Goal: Register for event/course

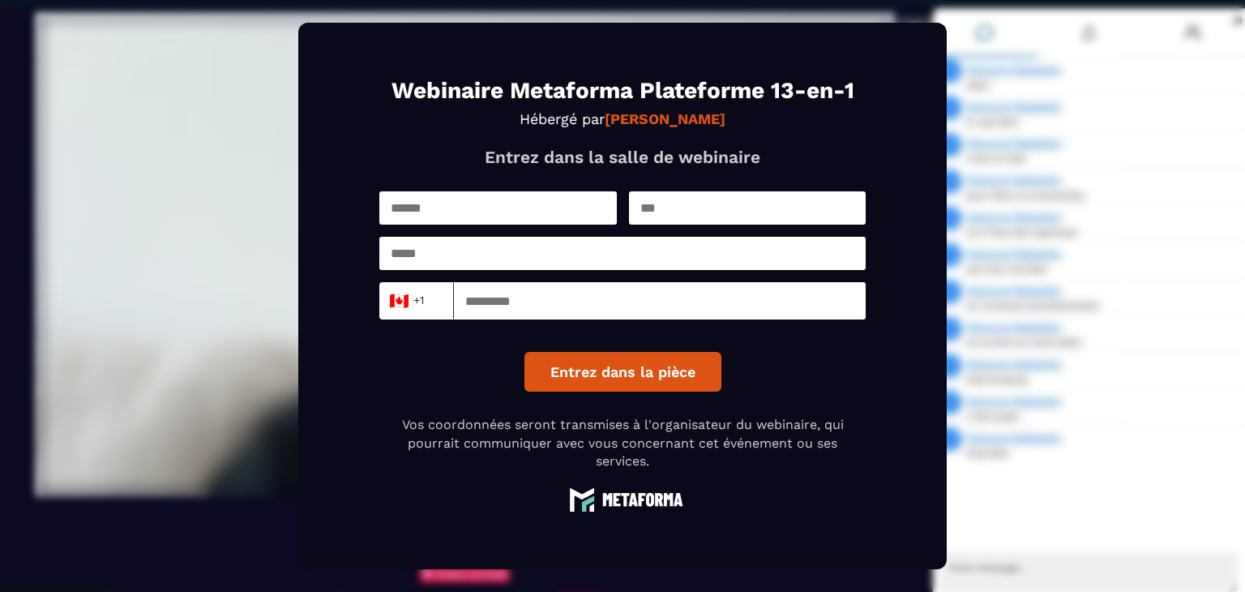
click at [533, 203] on input "text" at bounding box center [497, 207] width 237 height 33
type input "*******"
type input "*********"
click at [527, 253] on input "email" at bounding box center [622, 253] width 486 height 33
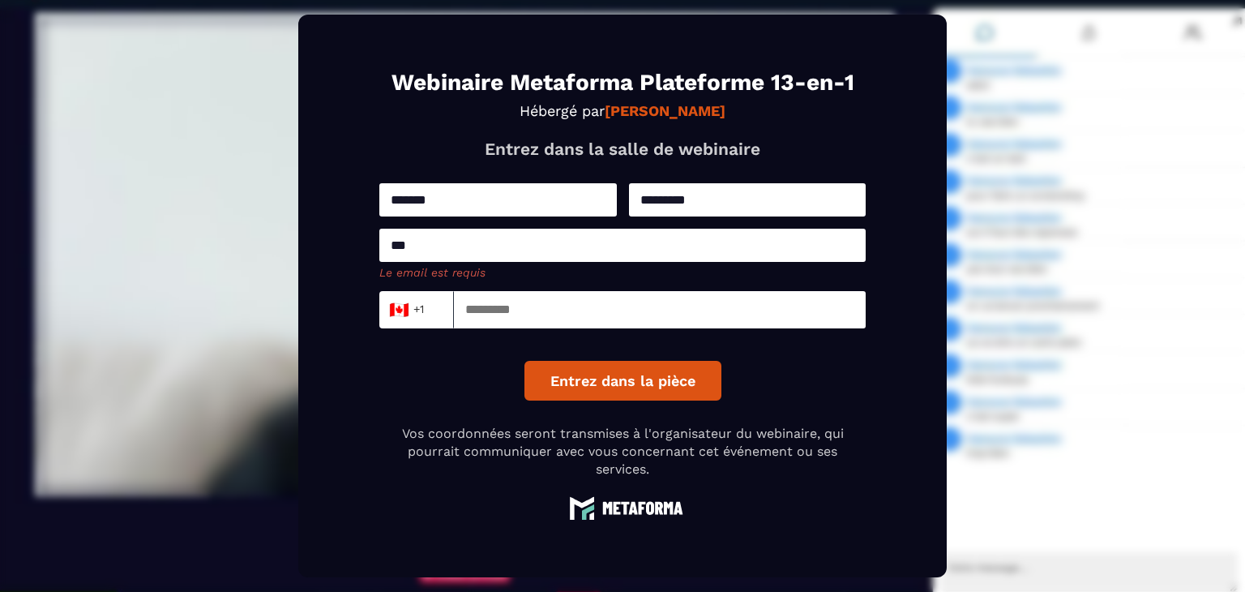
type input "**********"
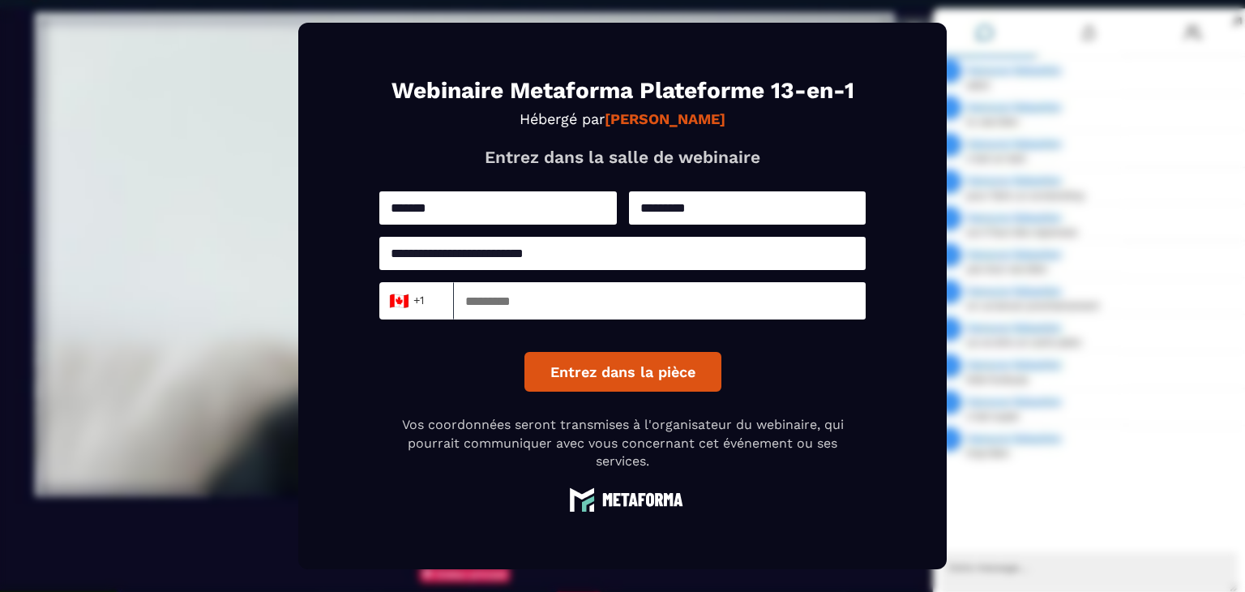
click at [427, 296] on input "Search for option" at bounding box center [433, 302] width 12 height 21
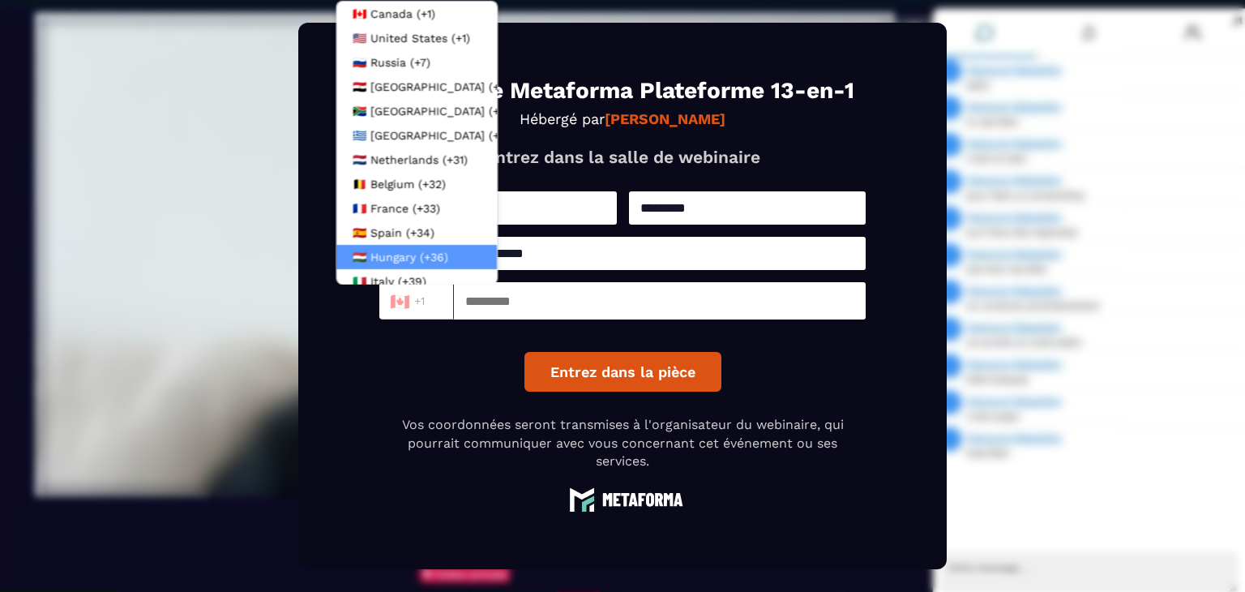
scroll to position [8, 0]
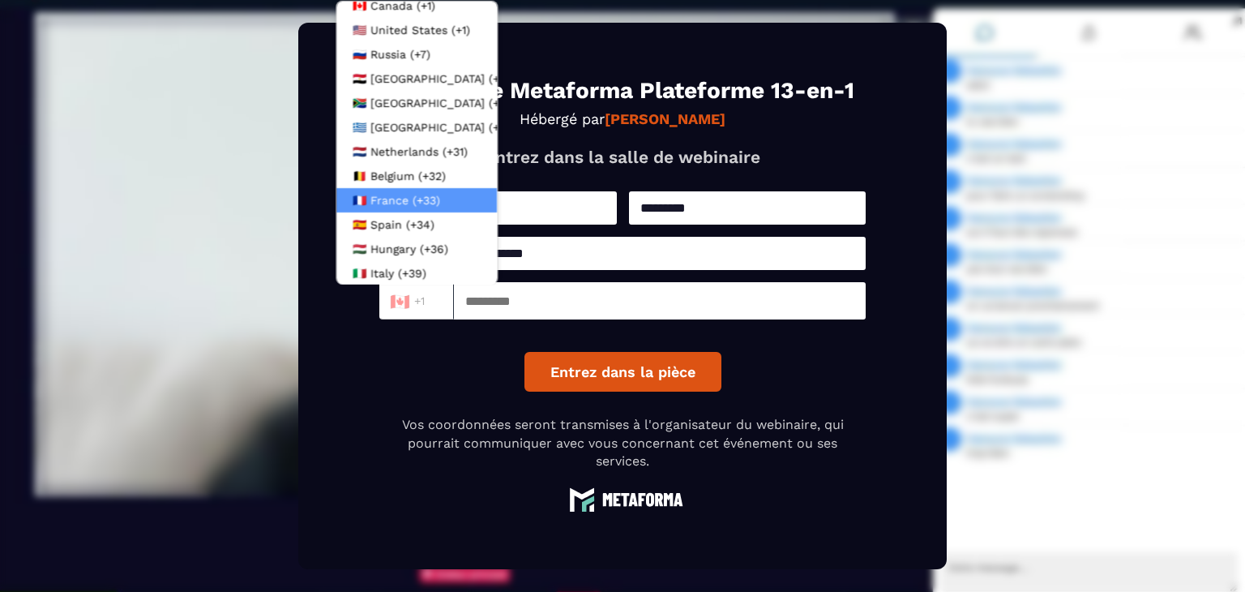
click at [408, 202] on span "France (+33)" at bounding box center [405, 200] width 70 height 16
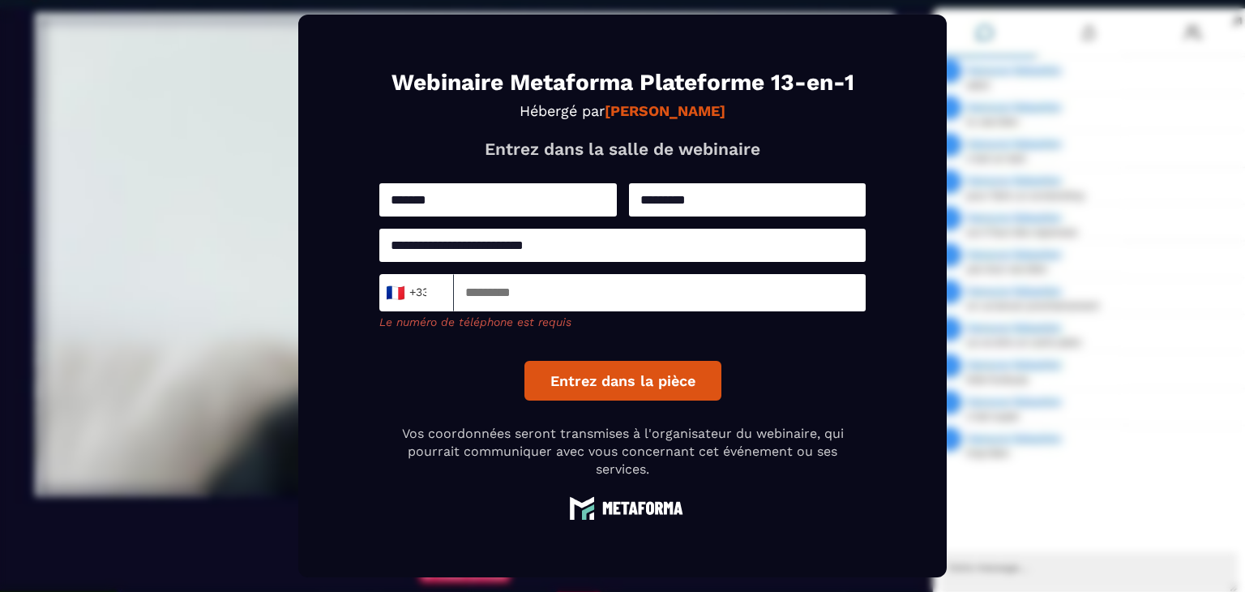
click at [530, 303] on input at bounding box center [660, 292] width 412 height 37
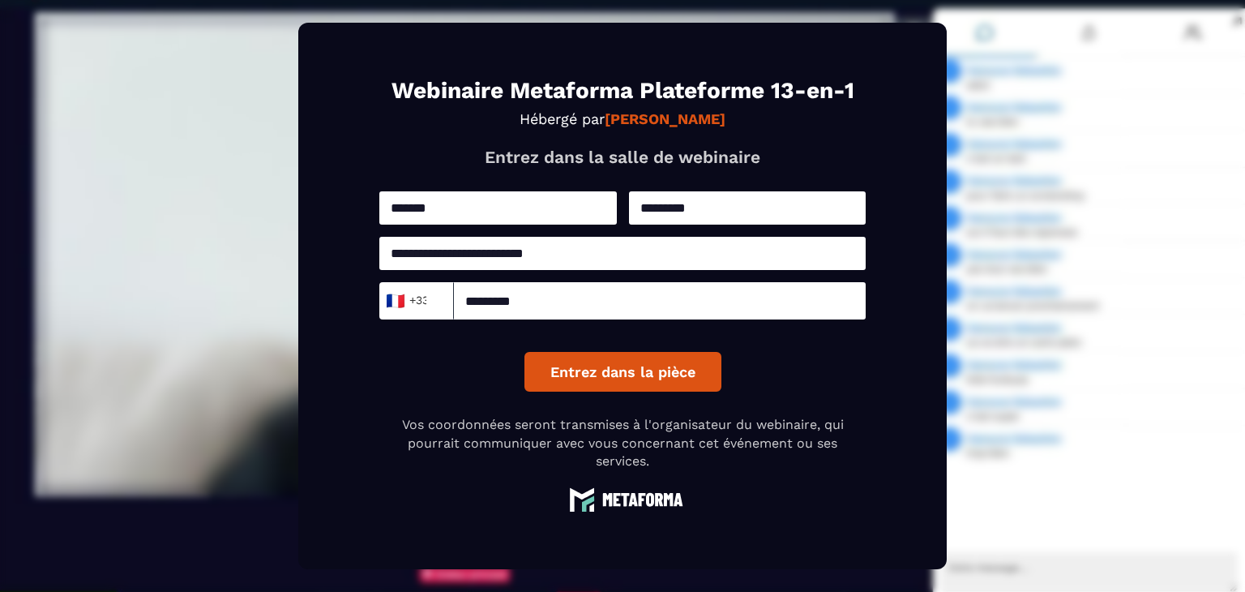
type input "*********"
click at [598, 371] on button "Entrez dans la pièce" at bounding box center [622, 372] width 197 height 40
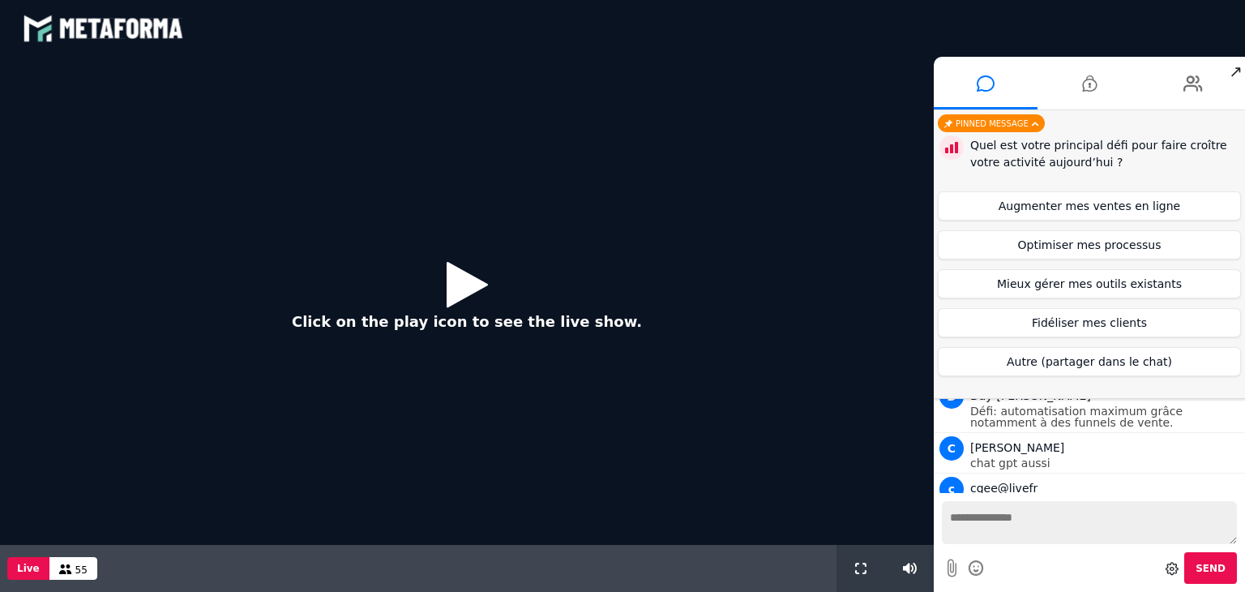
scroll to position [1339, 0]
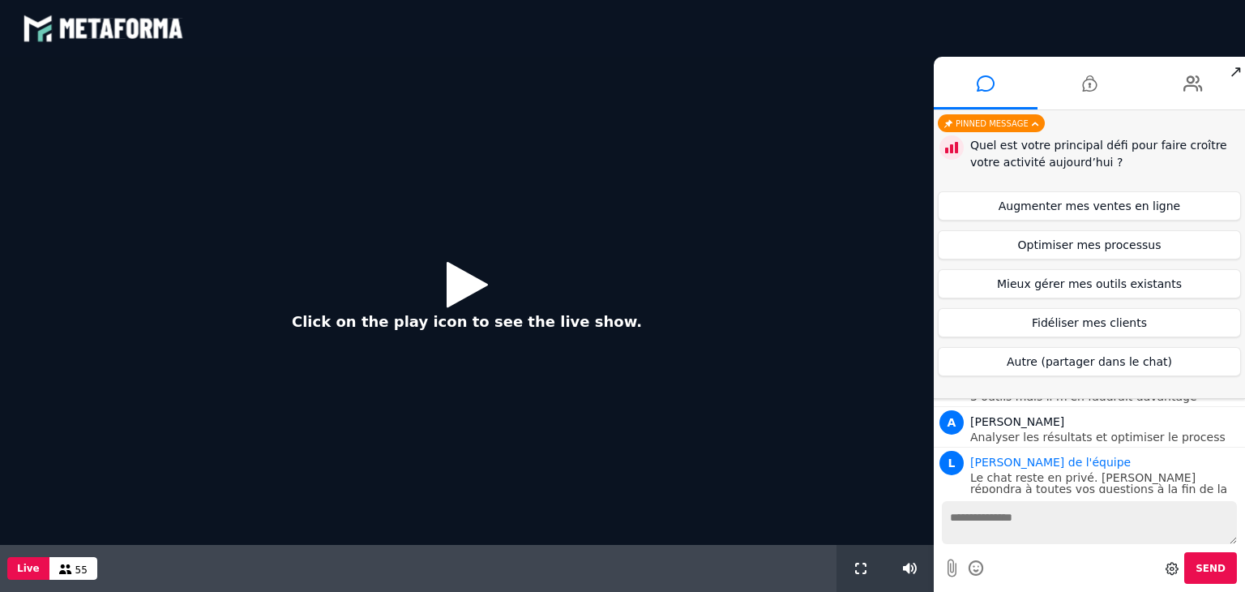
click at [473, 283] on icon at bounding box center [466, 284] width 41 height 53
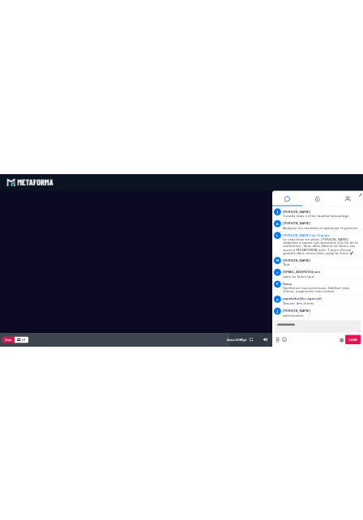
scroll to position [1505, 0]
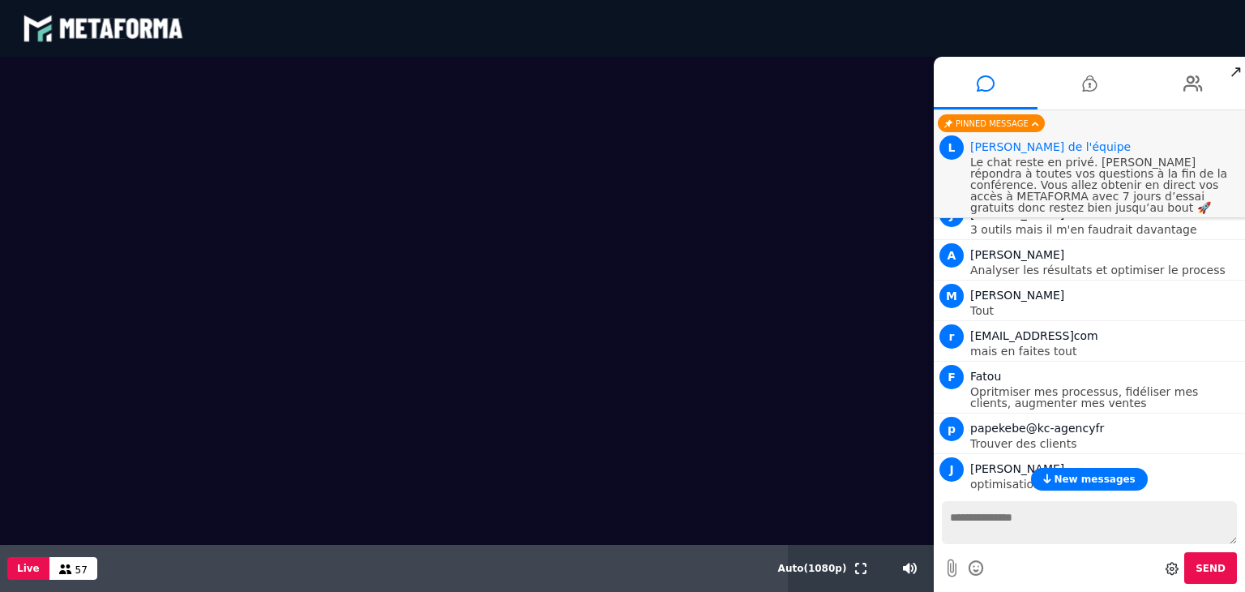
click at [1101, 476] on span "New messages" at bounding box center [1093, 478] width 81 height 11
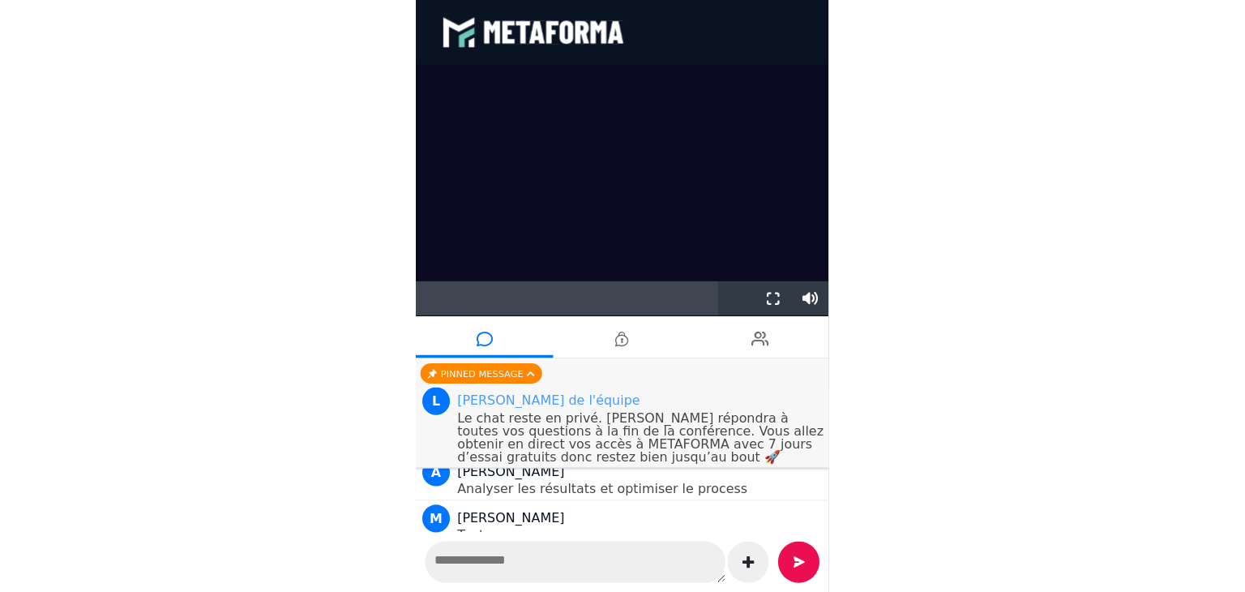
scroll to position [1471, 0]
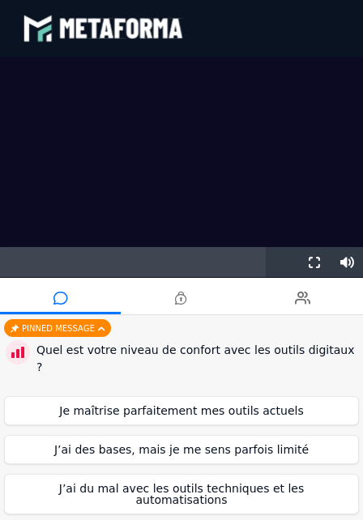
click at [123, 227] on video at bounding box center [181, 200] width 363 height 286
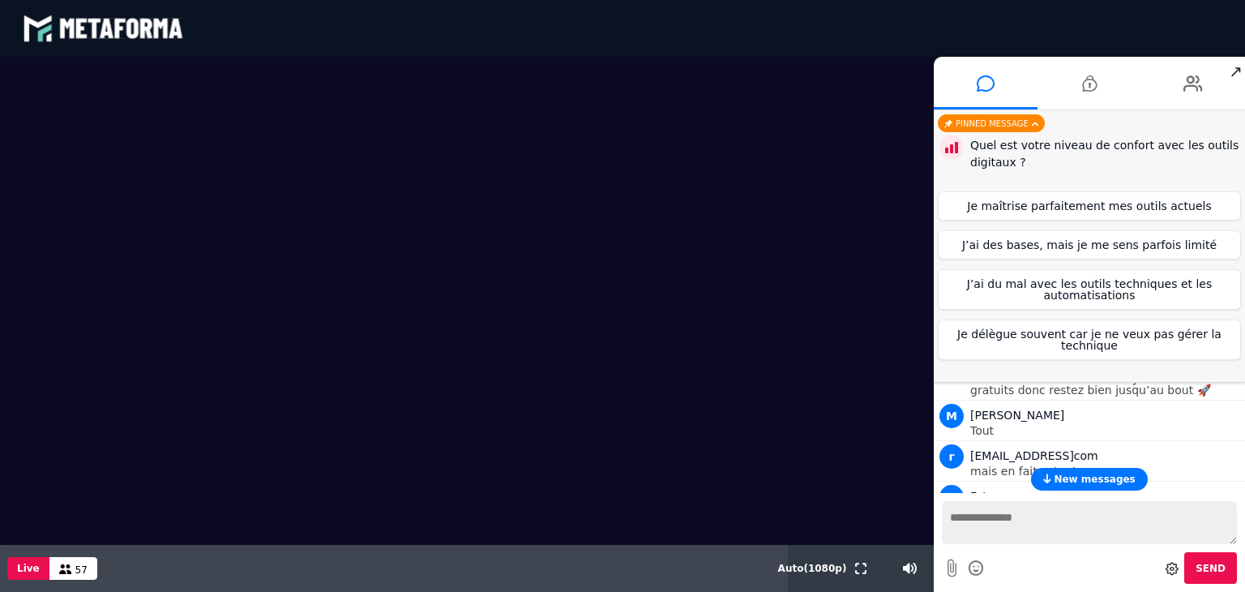
scroll to position [1505, 0]
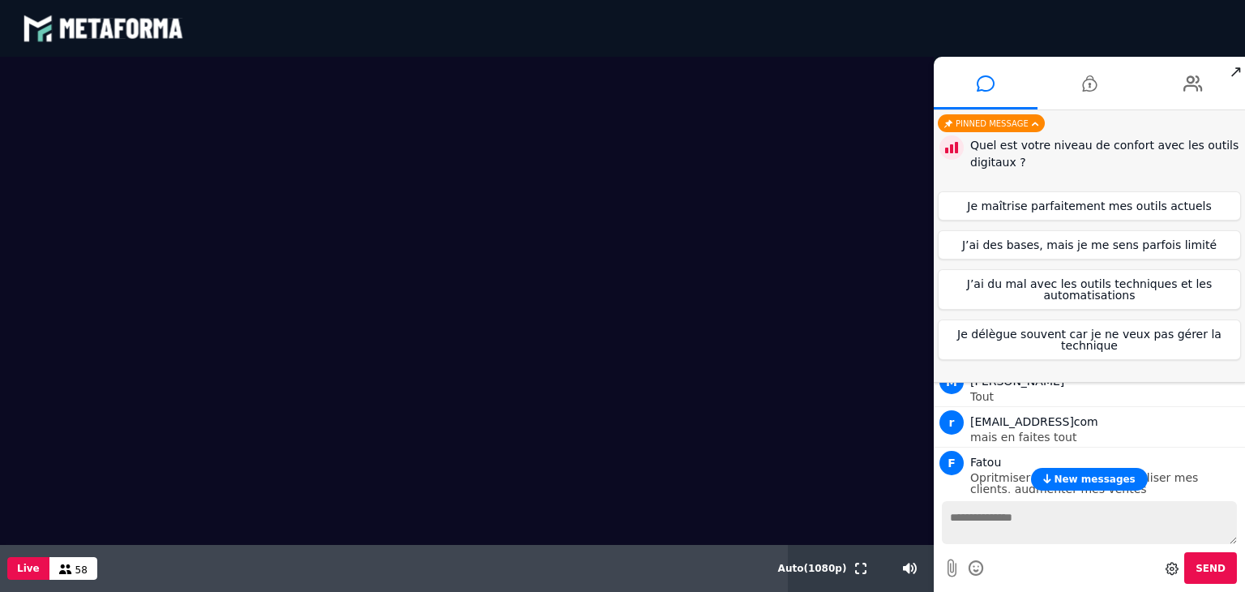
click at [164, 523] on video at bounding box center [466, 301] width 933 height 488
click at [413, 366] on video at bounding box center [466, 301] width 933 height 488
click at [75, 571] on span "58" at bounding box center [81, 569] width 12 height 11
click at [16, 566] on button "Live" at bounding box center [28, 568] width 42 height 23
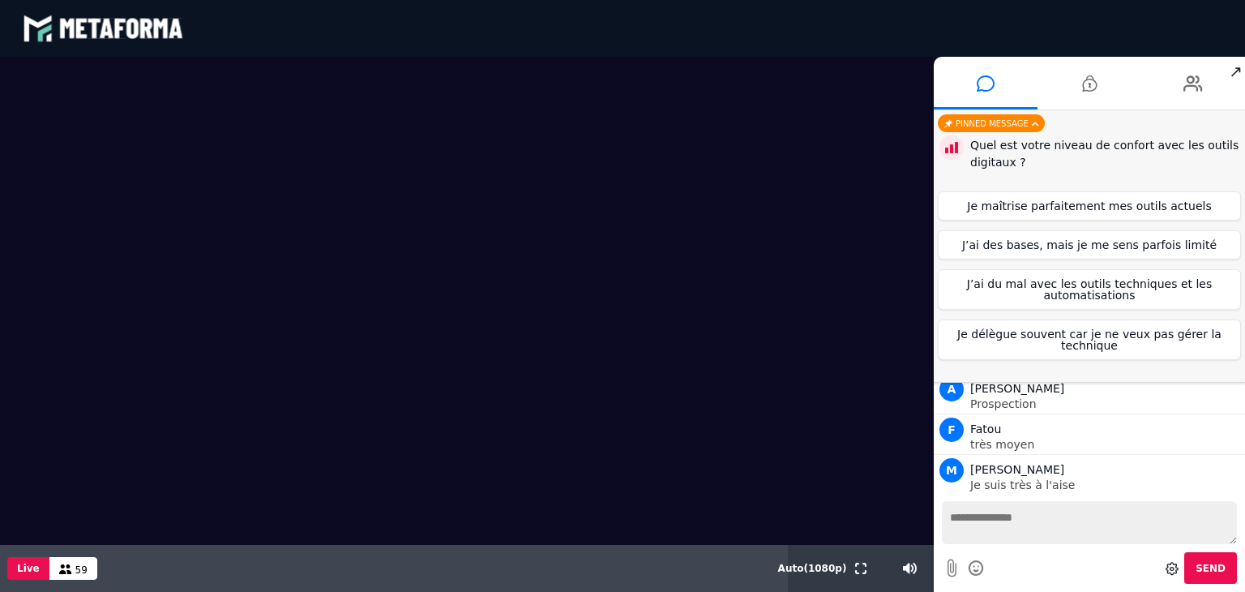
scroll to position [1793, 0]
click at [1086, 211] on button "Je maîtrise parfaitement mes outils actuels" at bounding box center [1088, 205] width 303 height 29
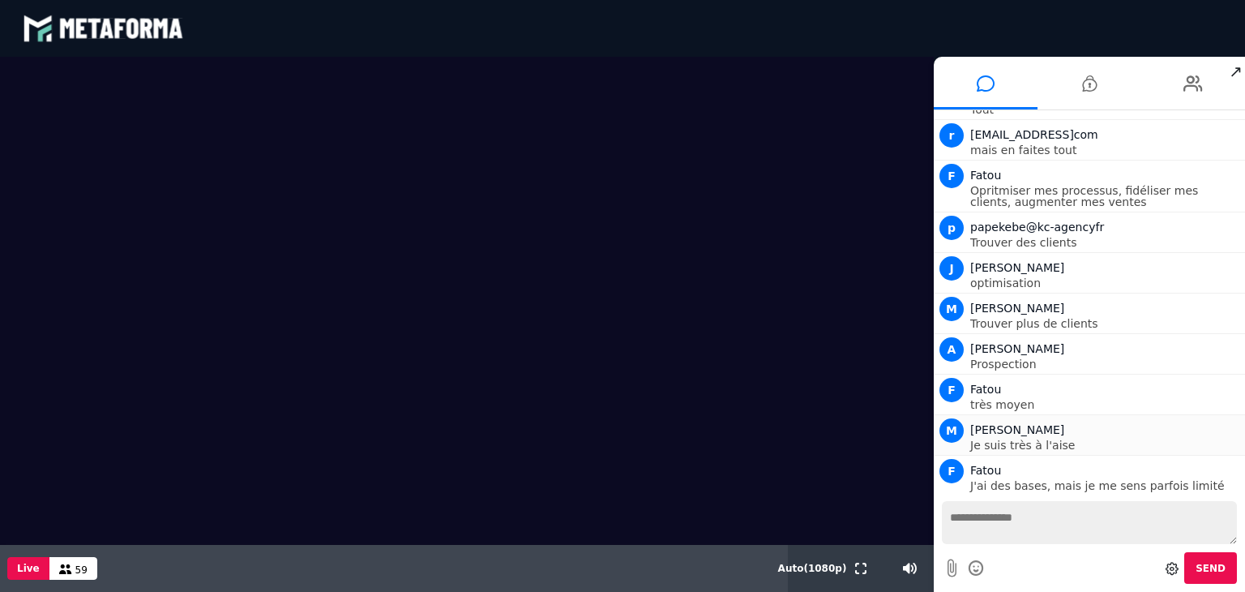
scroll to position [1707, 0]
click at [1083, 485] on button "New messages" at bounding box center [1089, 479] width 117 height 23
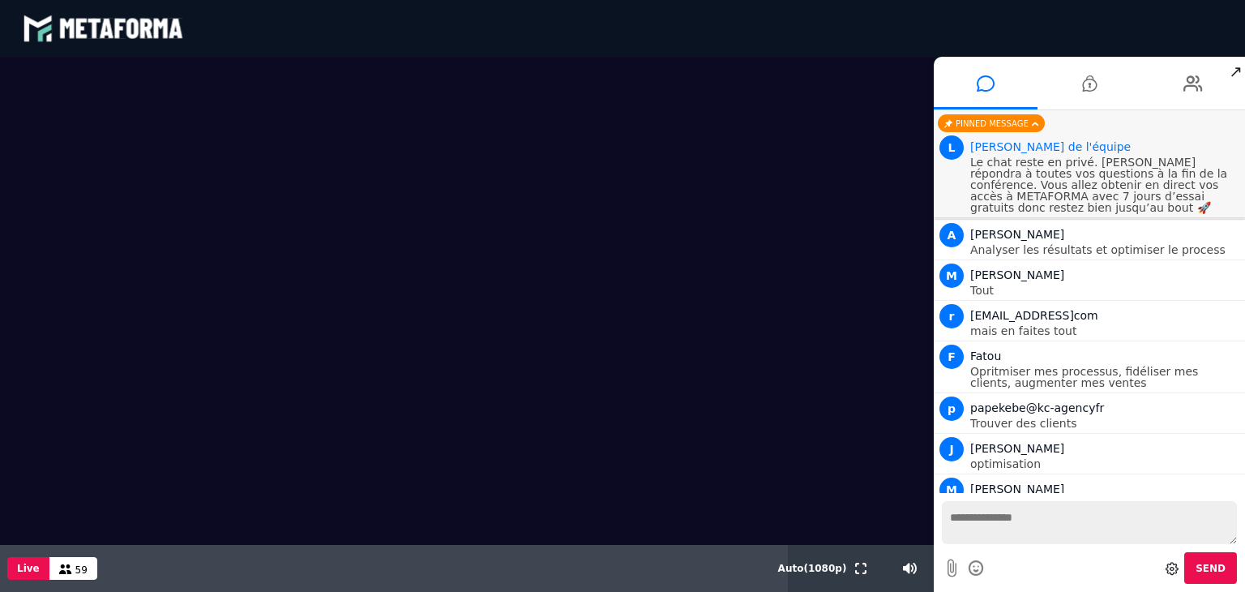
scroll to position [1708, 0]
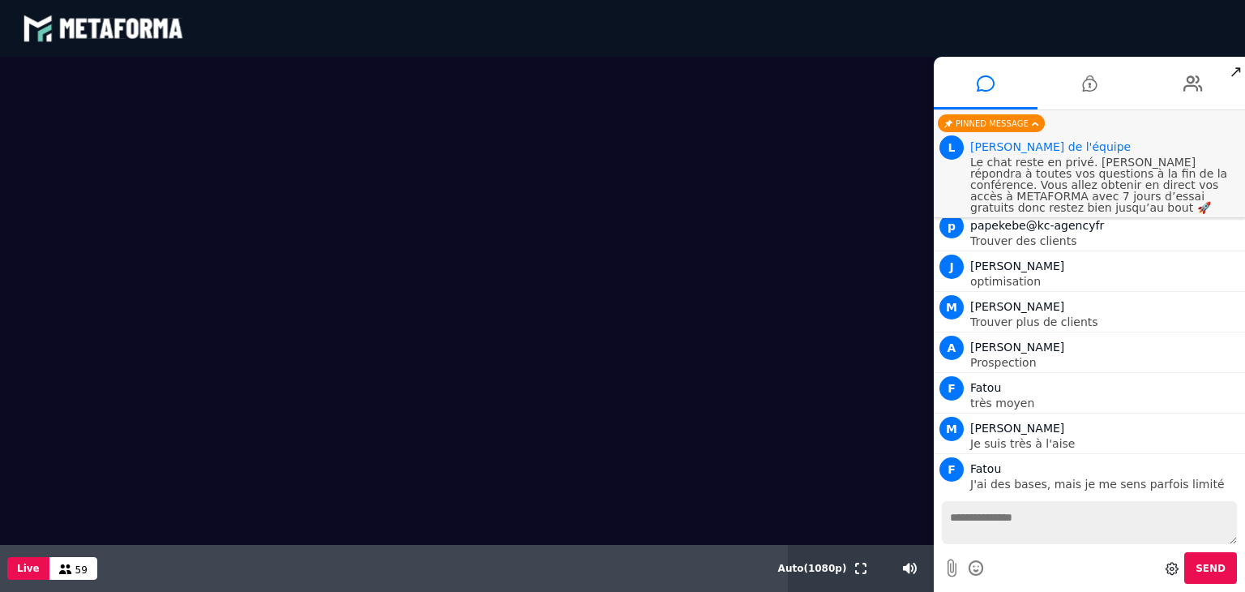
click at [1015, 523] on textarea at bounding box center [1089, 522] width 295 height 43
click at [1093, 480] on span "New messages" at bounding box center [1093, 478] width 81 height 11
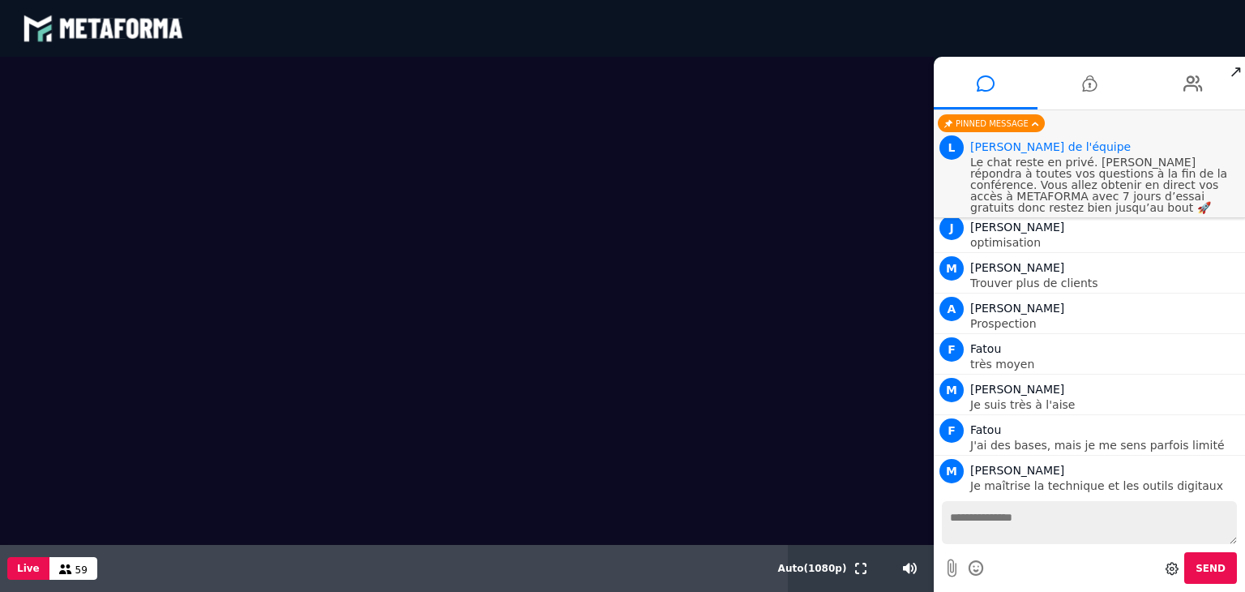
scroll to position [1748, 0]
click at [1044, 516] on textarea at bounding box center [1089, 522] width 295 height 43
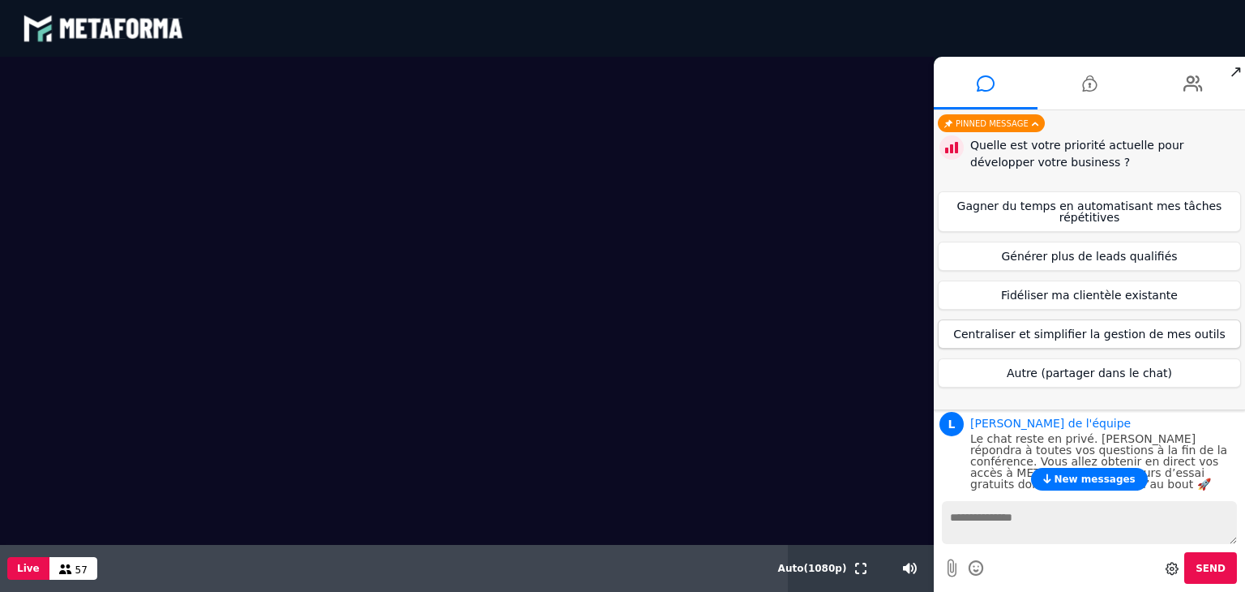
click at [1128, 338] on button "Centraliser et simplifier la gestion de mes outils" at bounding box center [1088, 333] width 303 height 29
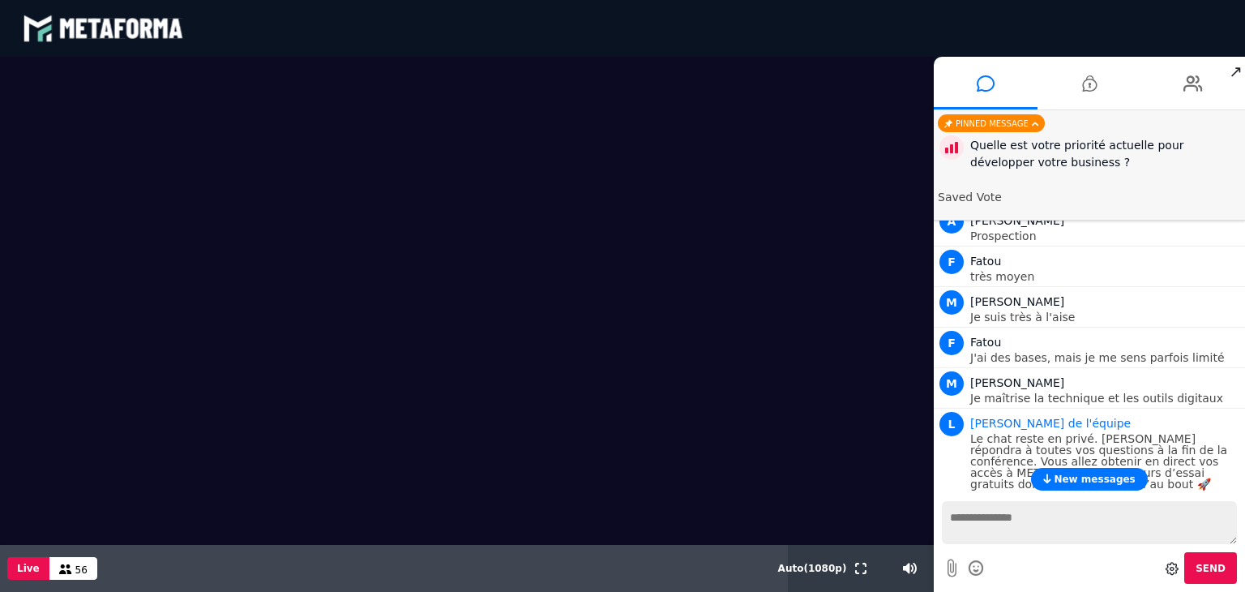
click at [1083, 479] on span "New messages" at bounding box center [1093, 478] width 81 height 11
click at [1007, 124] on div "Pinned message" at bounding box center [990, 123] width 107 height 18
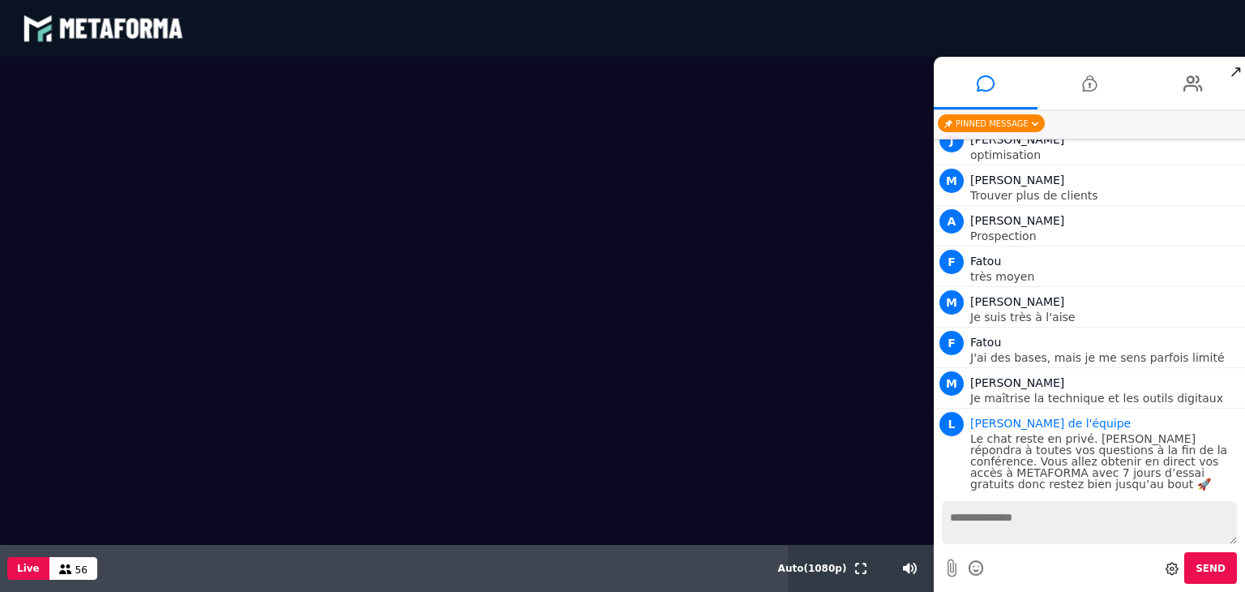
click at [1007, 124] on div "Pinned message" at bounding box center [990, 123] width 107 height 18
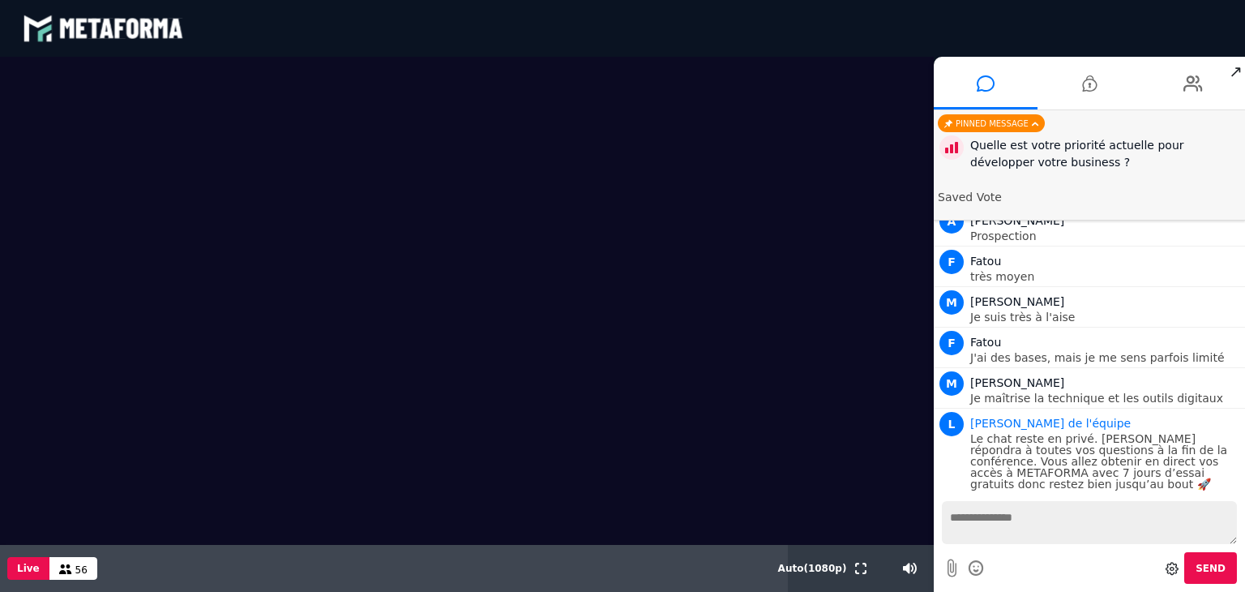
click at [1142, 164] on div "Quelle est votre priorité actuelle pour développer votre business ?" at bounding box center [1105, 154] width 271 height 34
click at [1027, 532] on textarea at bounding box center [1089, 522] width 295 height 43
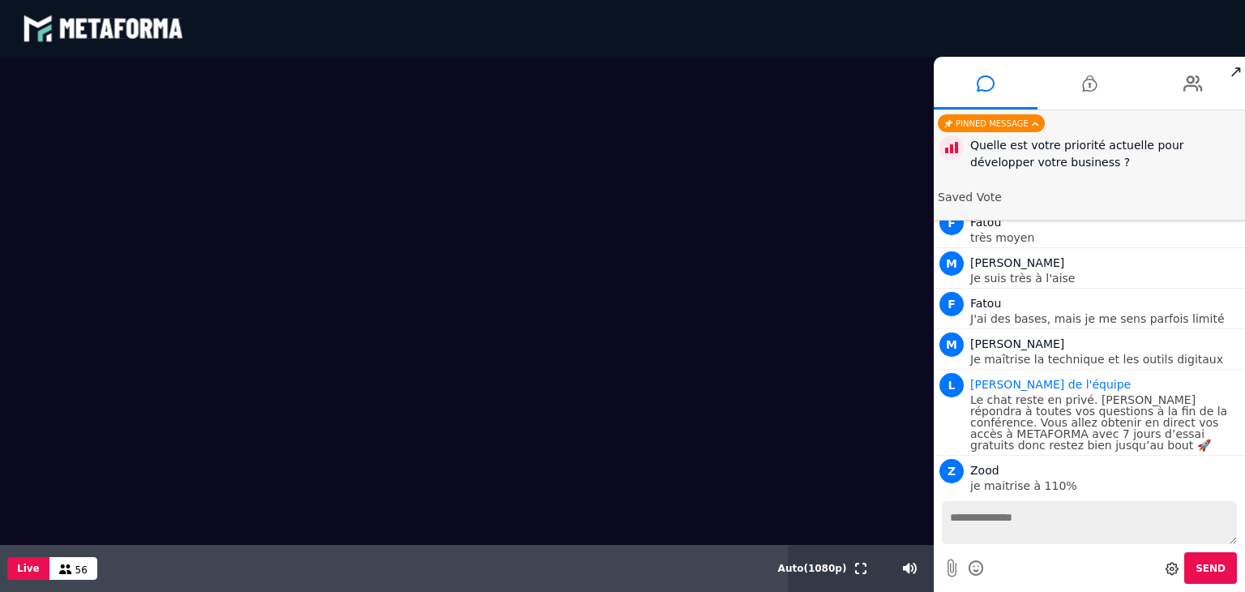
scroll to position [1860, 0]
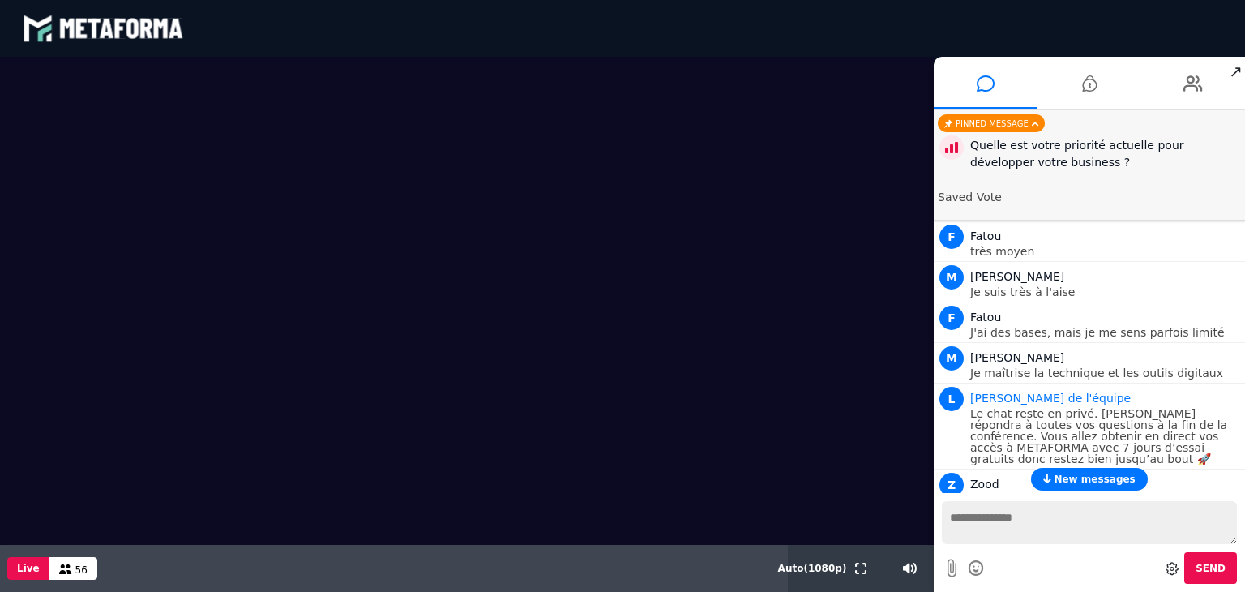
click at [1102, 479] on span "New messages" at bounding box center [1093, 478] width 81 height 11
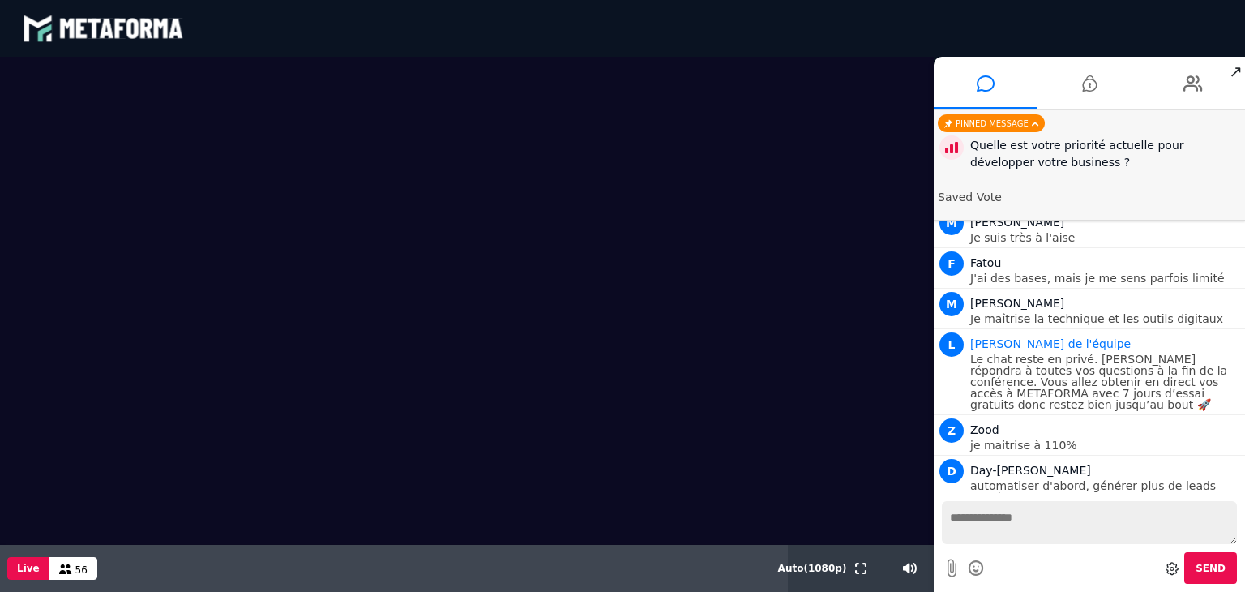
click at [1102, 532] on p "Autre" at bounding box center [1105, 537] width 271 height 11
click at [1021, 532] on textarea at bounding box center [1089, 522] width 295 height 43
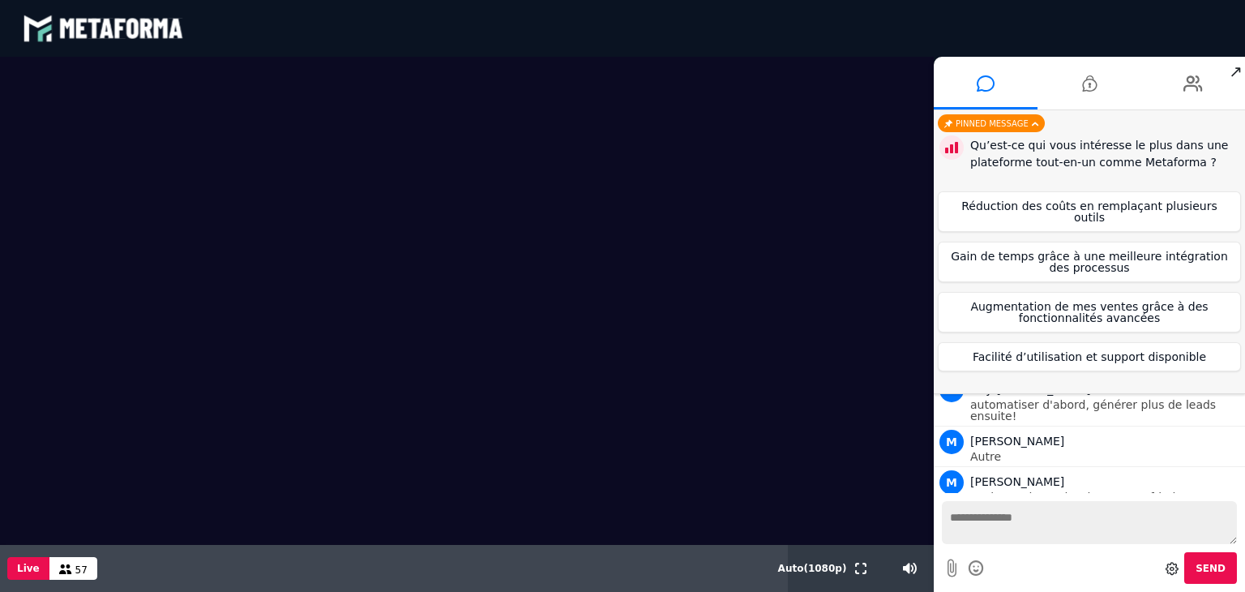
scroll to position [1996, 0]
click at [1134, 306] on button "Augmentation de mes ventes grâce à des fonctionnalités avancées" at bounding box center [1088, 312] width 303 height 41
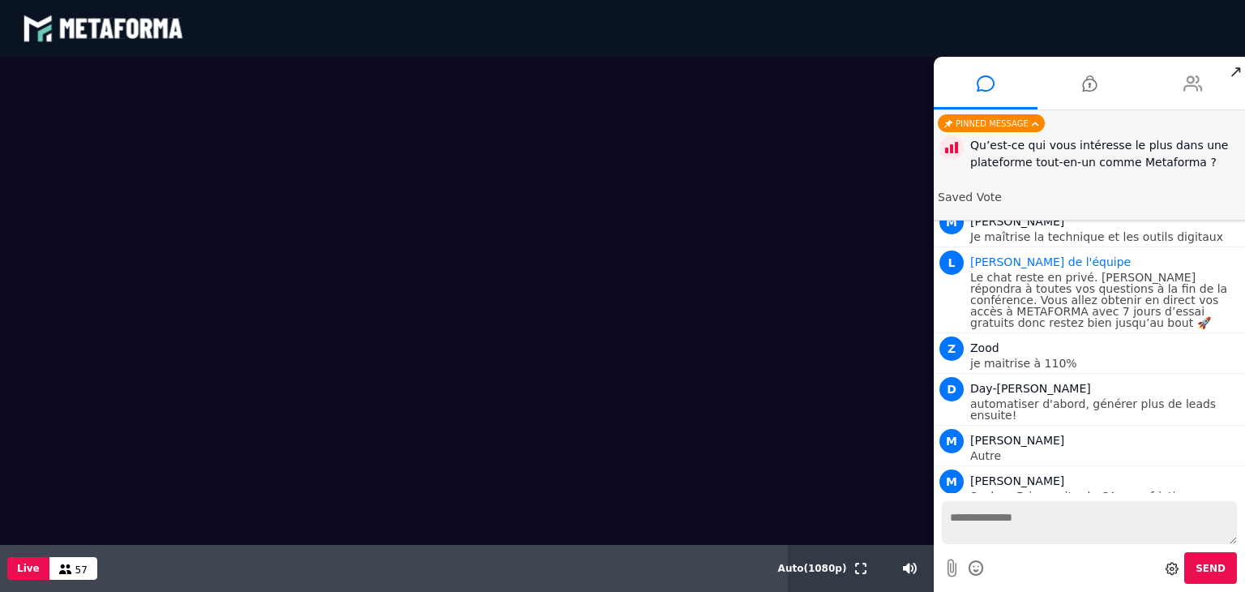
click at [1193, 75] on icon at bounding box center [1192, 83] width 19 height 41
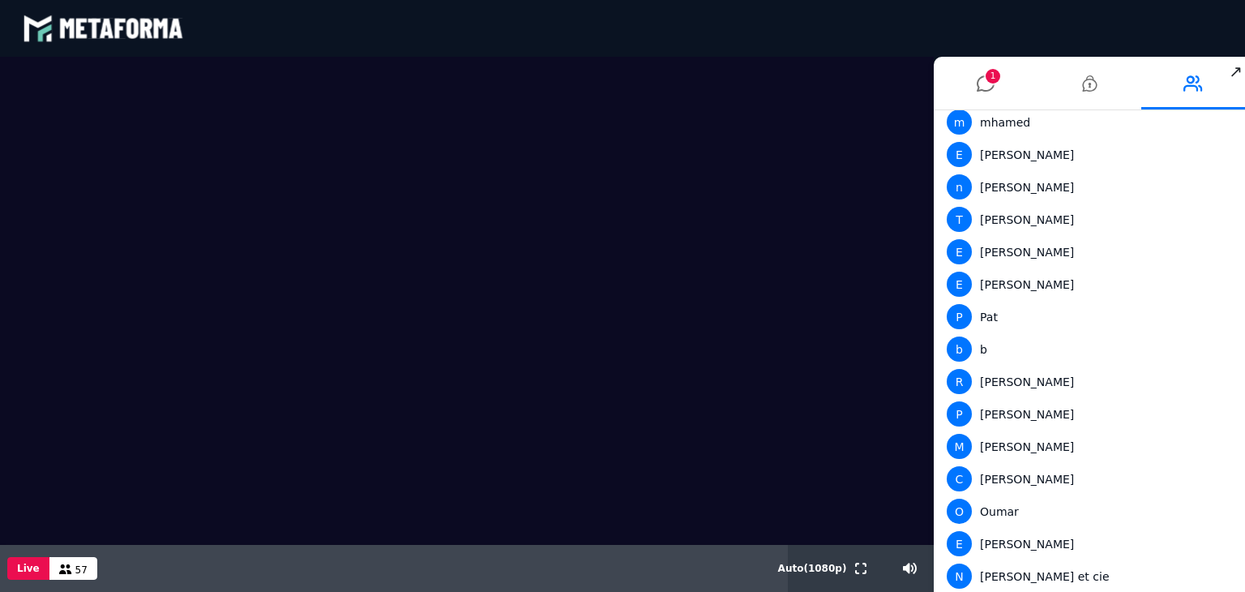
scroll to position [1493, 0]
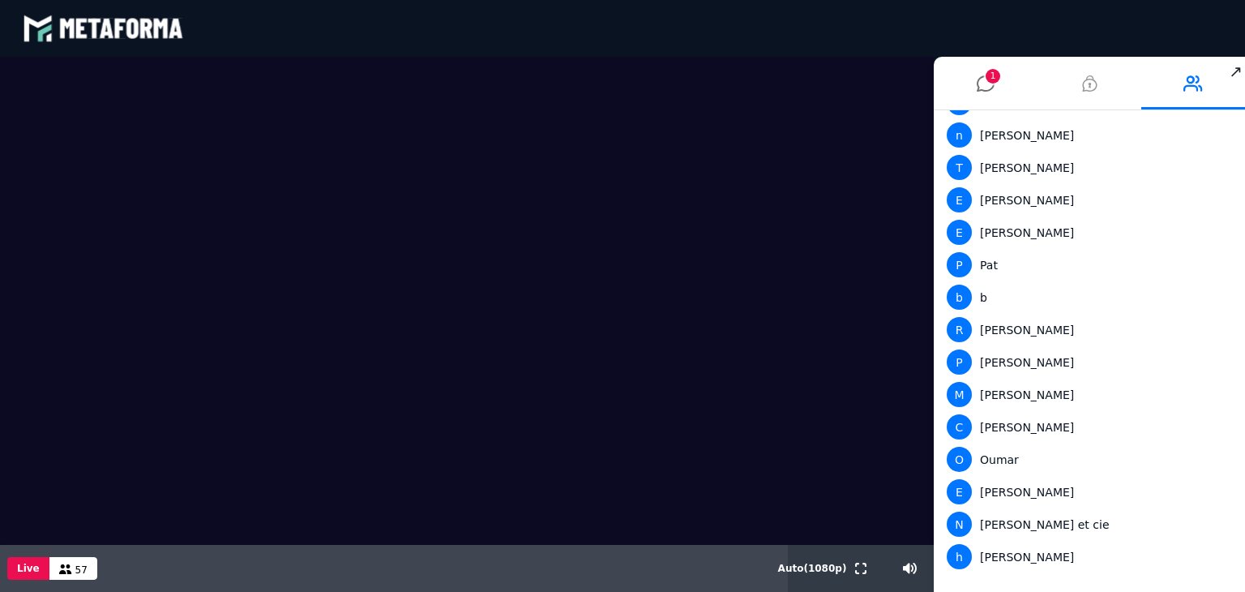
click at [1086, 83] on icon at bounding box center [1089, 83] width 15 height 41
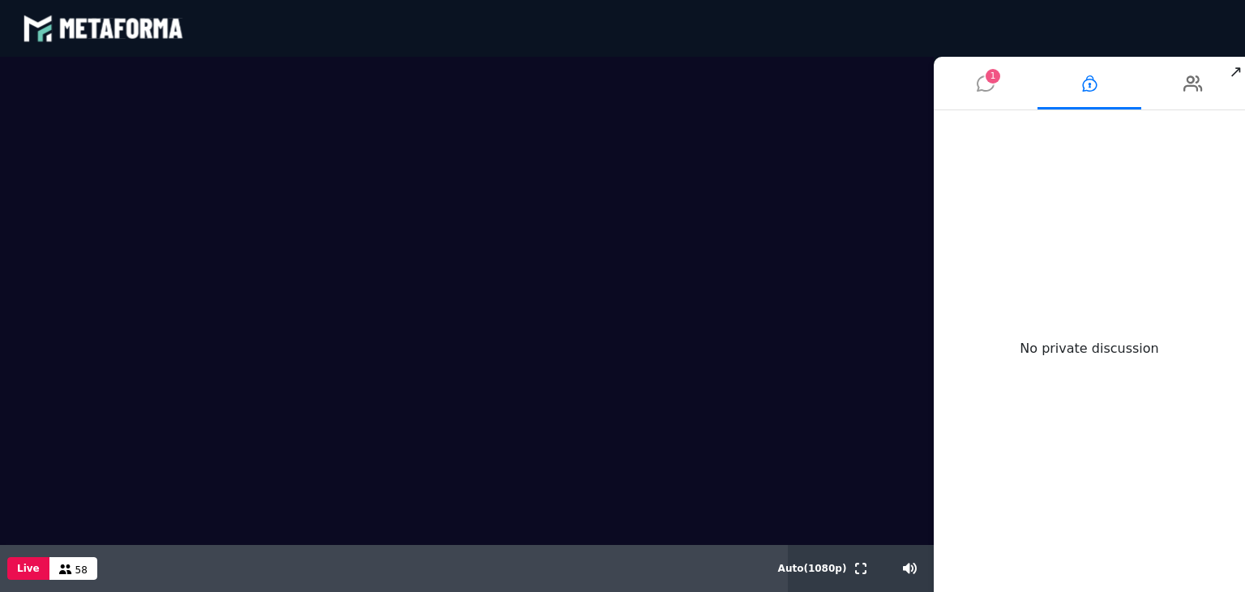
click at [983, 82] on icon at bounding box center [985, 83] width 18 height 41
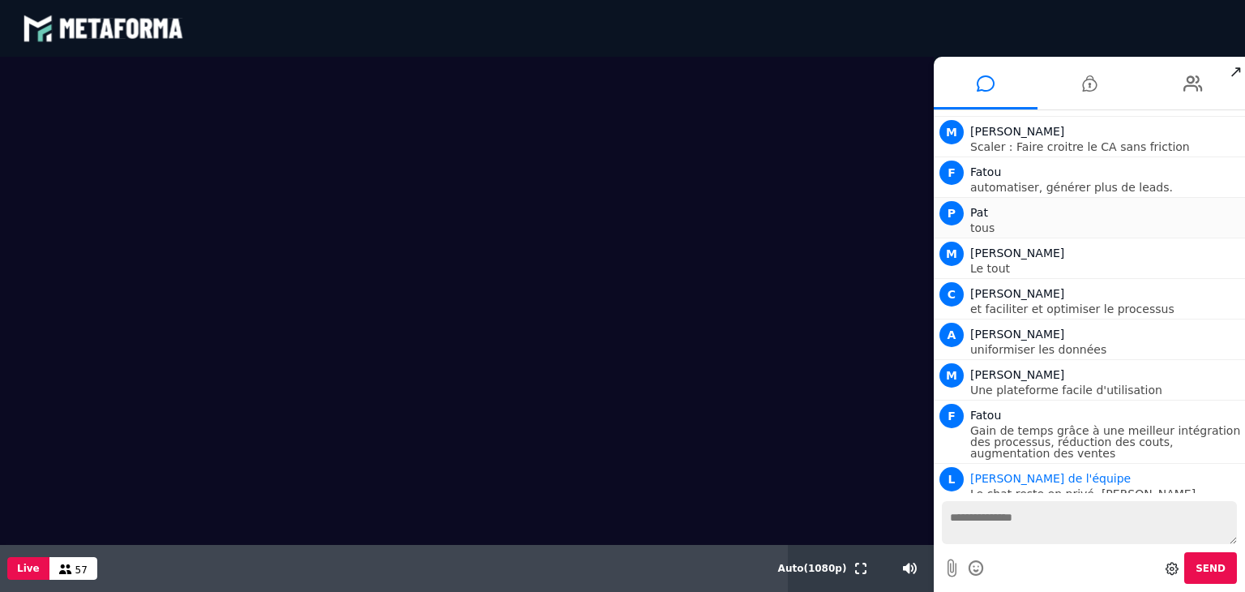
scroll to position [2175, 0]
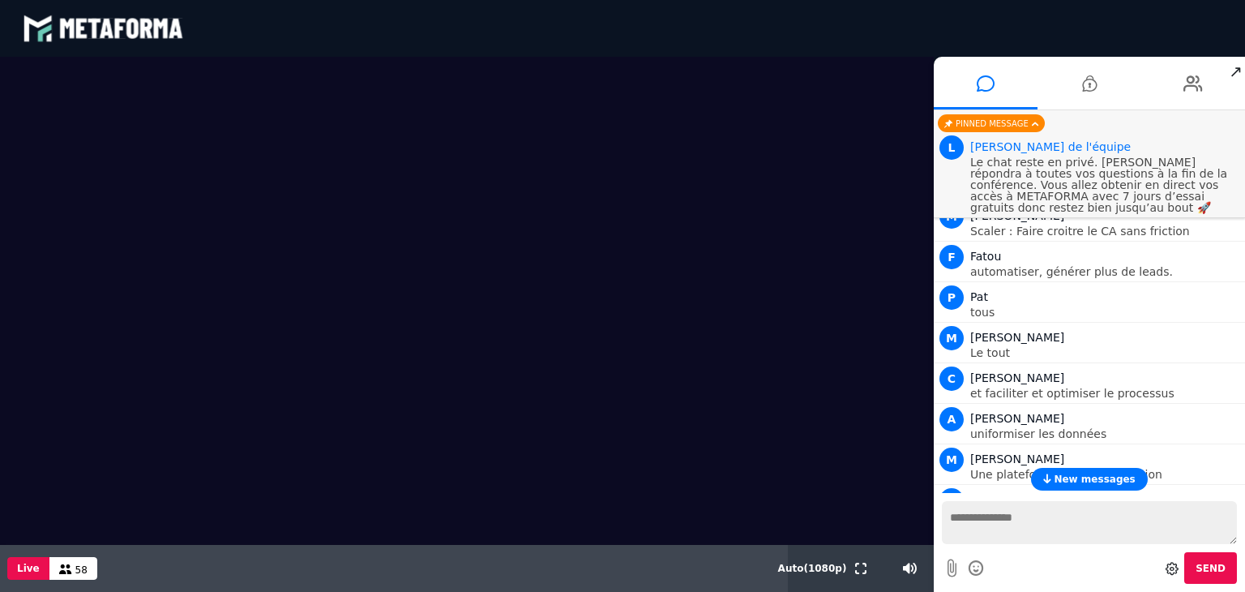
click at [1099, 486] on button "New messages" at bounding box center [1089, 479] width 117 height 23
click at [1044, 519] on textarea at bounding box center [1089, 522] width 295 height 43
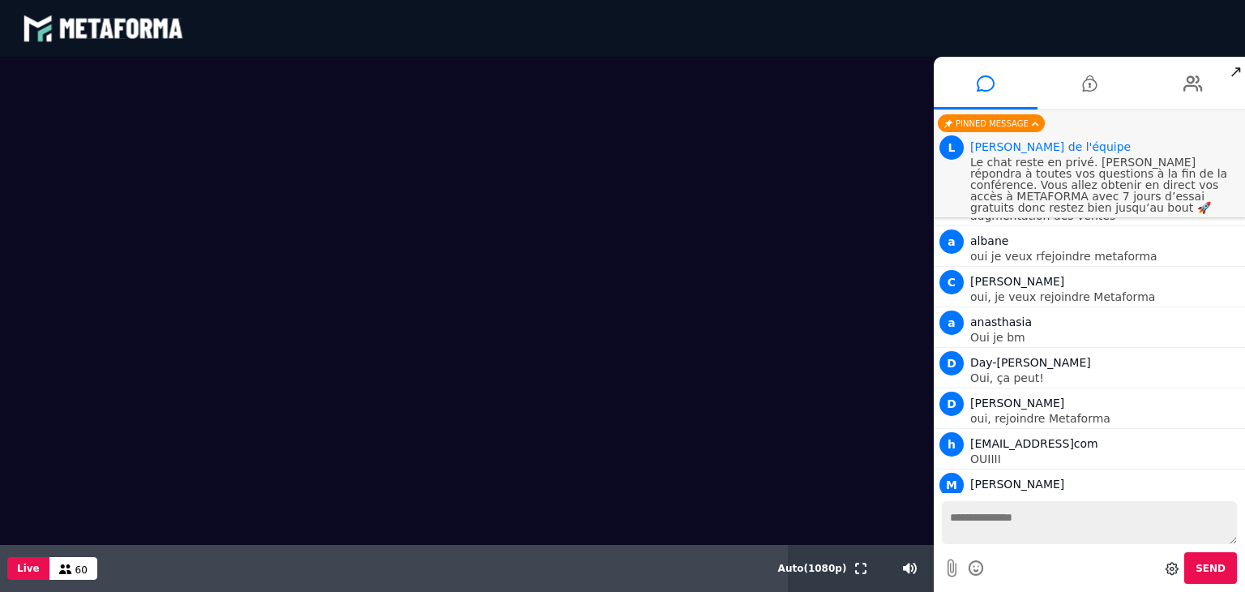
scroll to position [2537, 0]
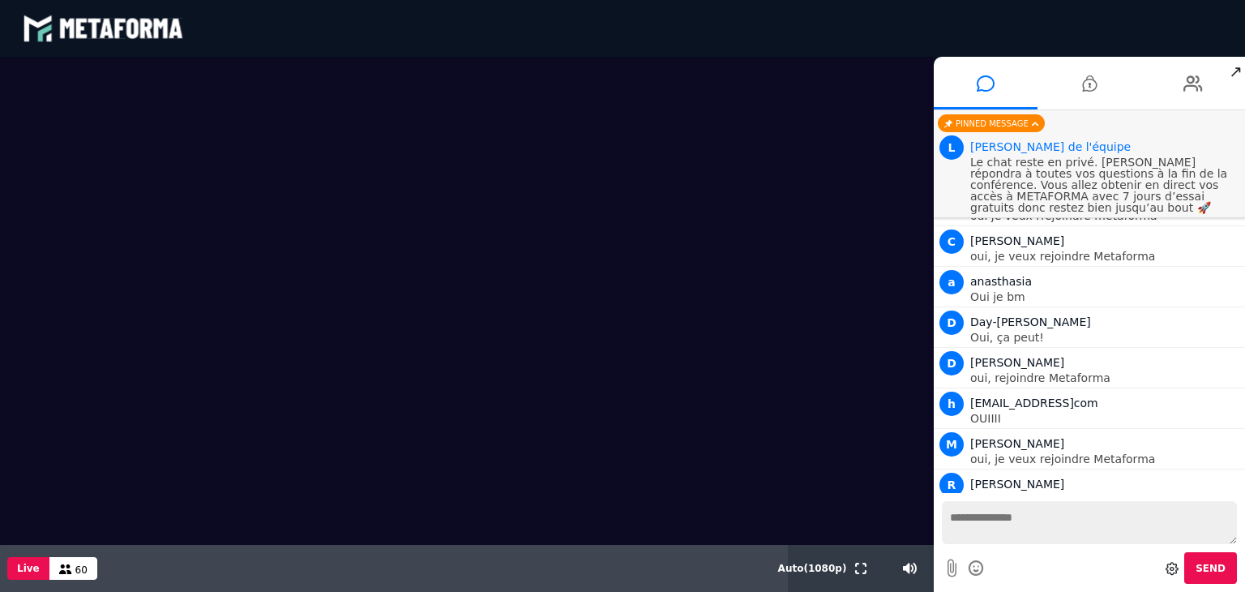
click at [1024, 524] on textarea at bounding box center [1089, 522] width 295 height 43
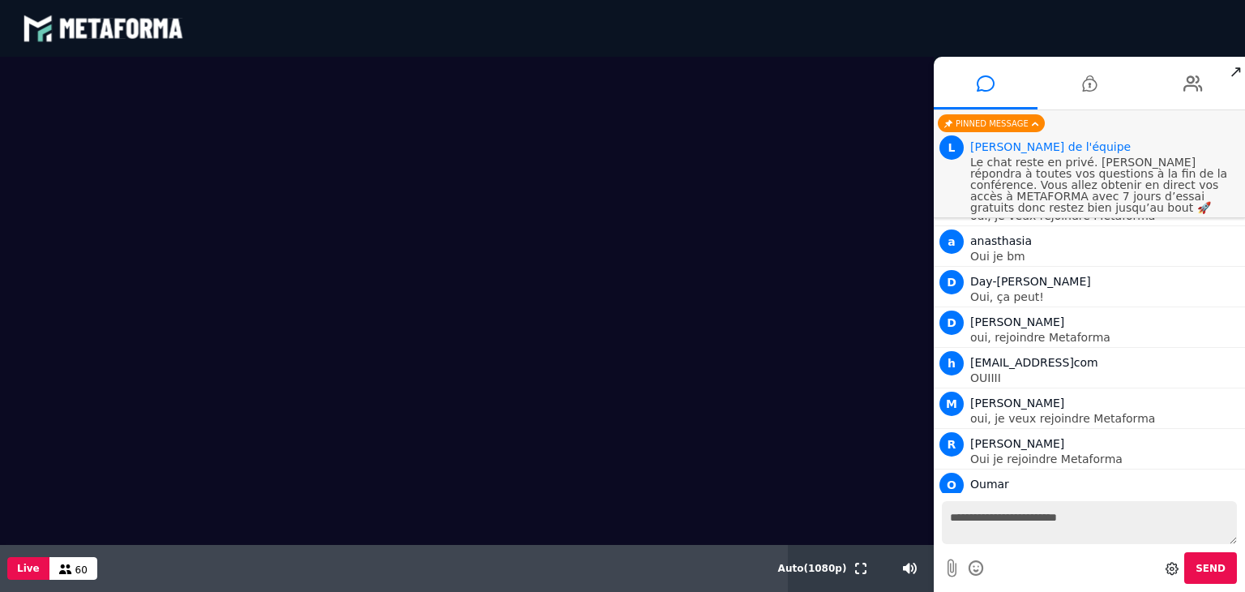
scroll to position [2618, 0]
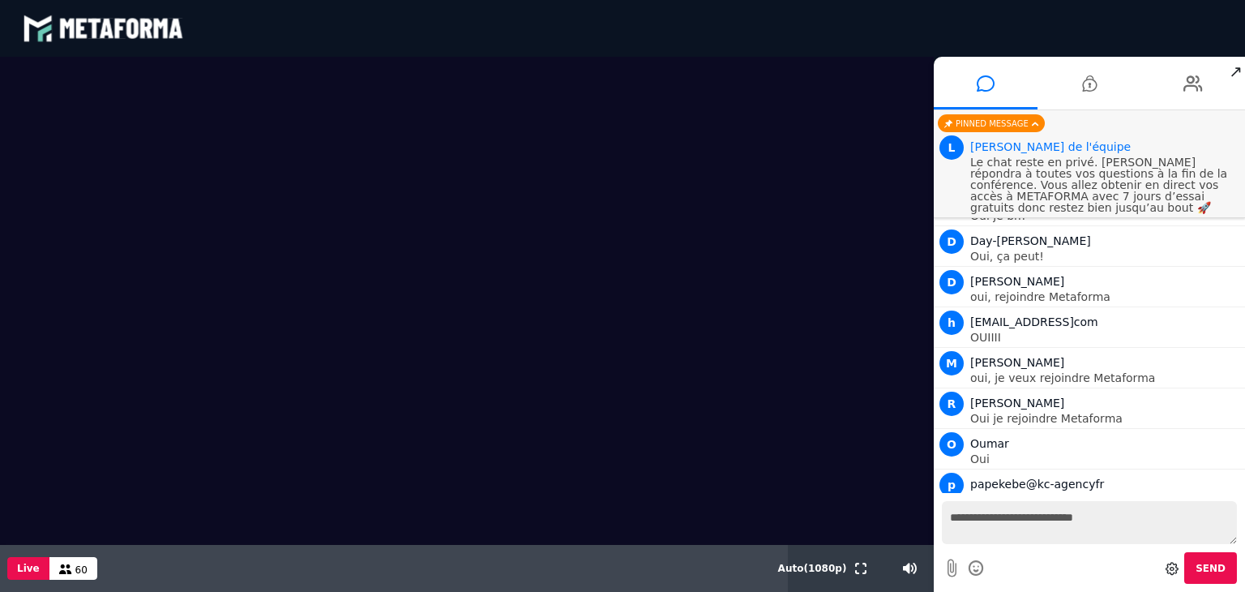
type textarea "**********"
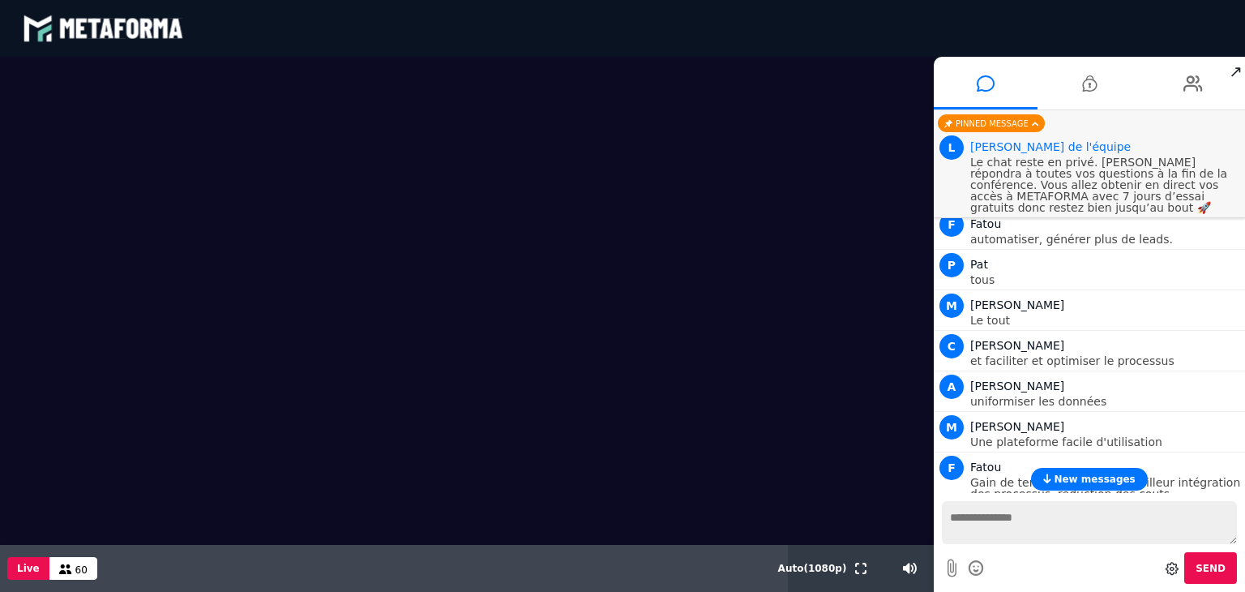
scroll to position [2780, 0]
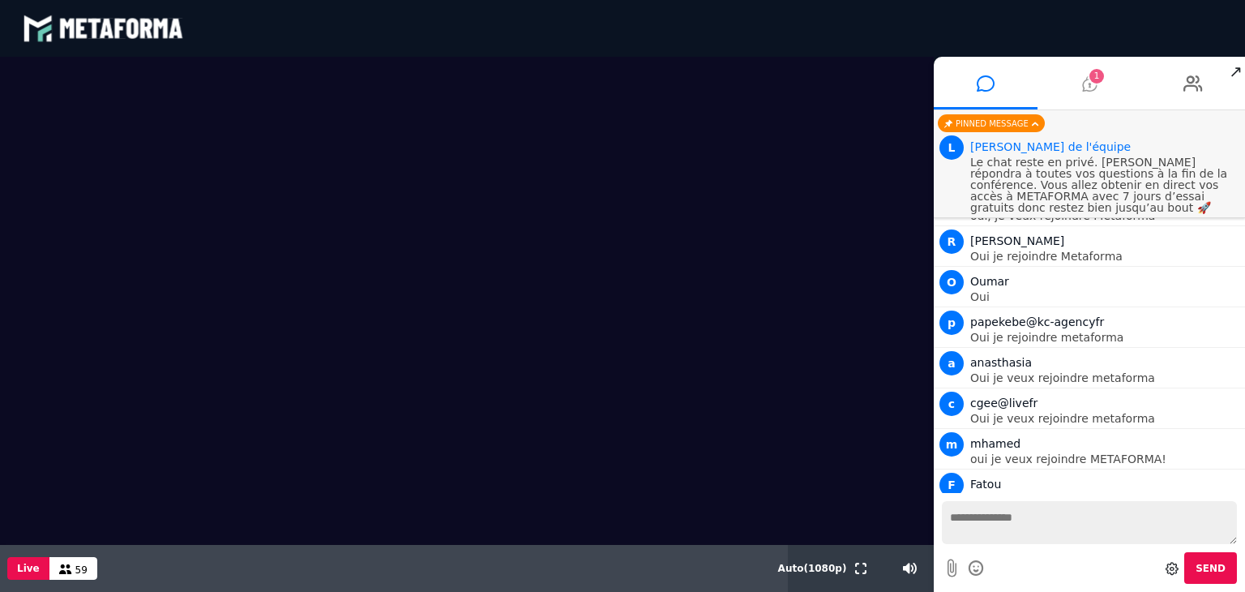
click at [1088, 91] on icon at bounding box center [1089, 83] width 15 height 41
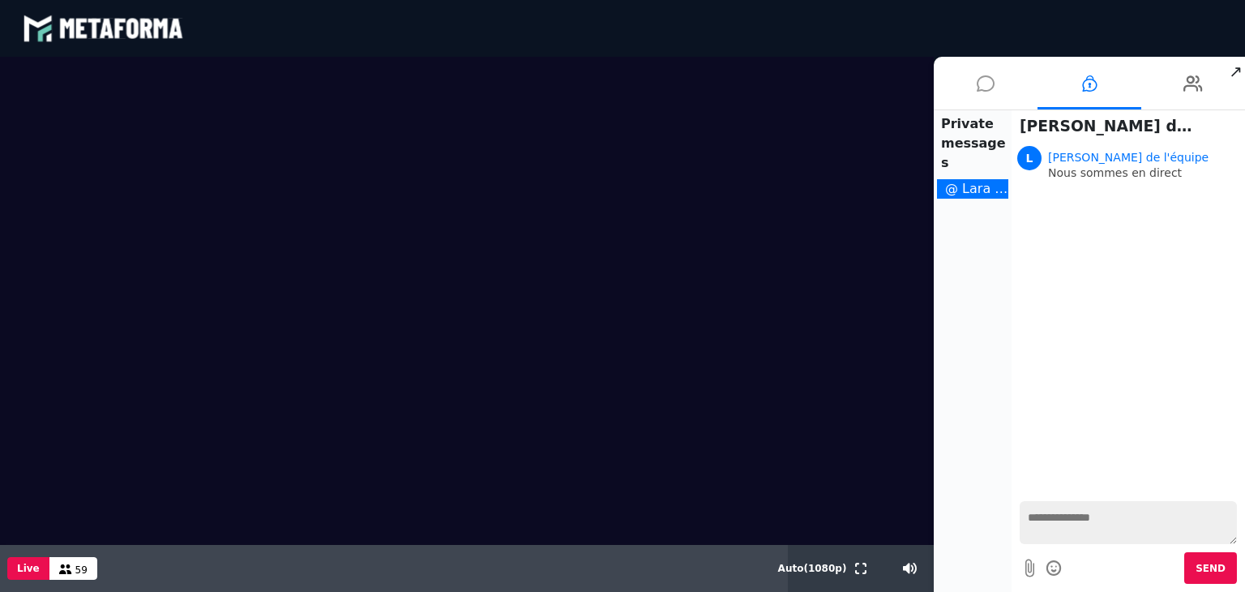
click at [998, 85] on li at bounding box center [985, 83] width 104 height 53
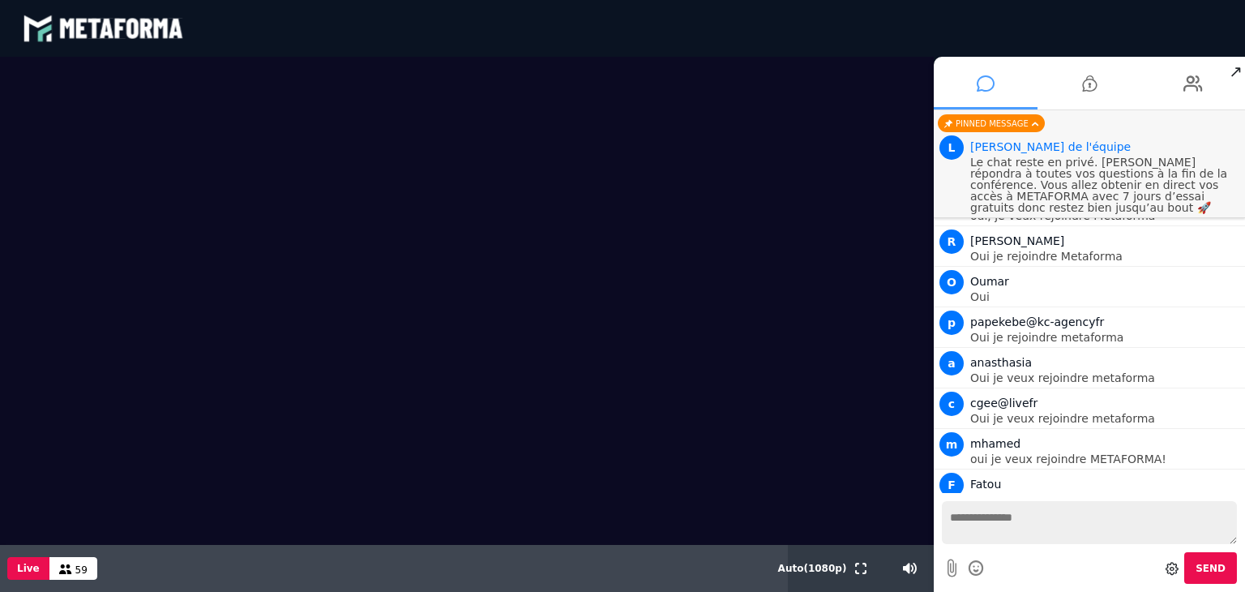
scroll to position [2820, 0]
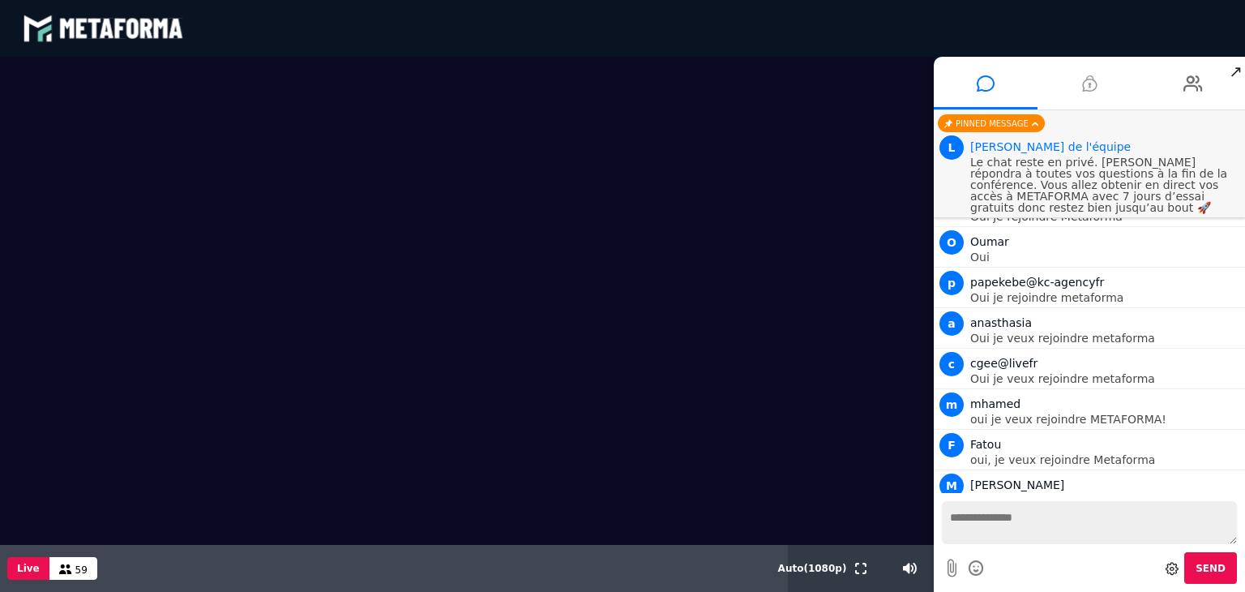
click at [1088, 87] on icon at bounding box center [1089, 83] width 15 height 41
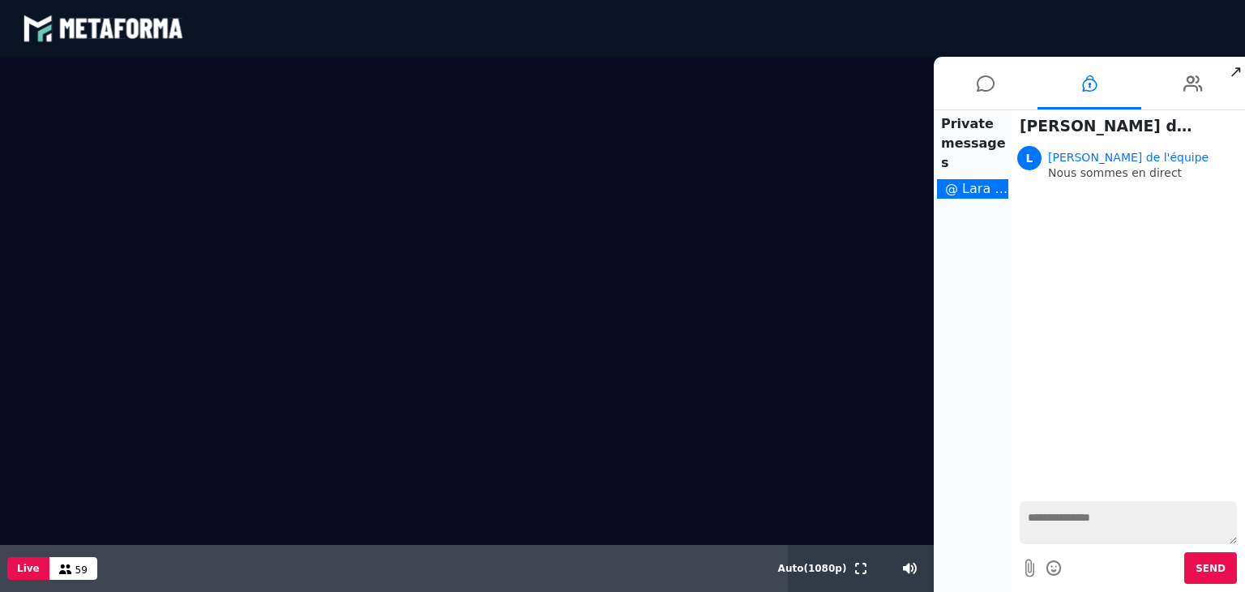
click at [1066, 513] on textarea at bounding box center [1127, 522] width 217 height 43
click at [995, 93] on li "1" at bounding box center [985, 83] width 104 height 53
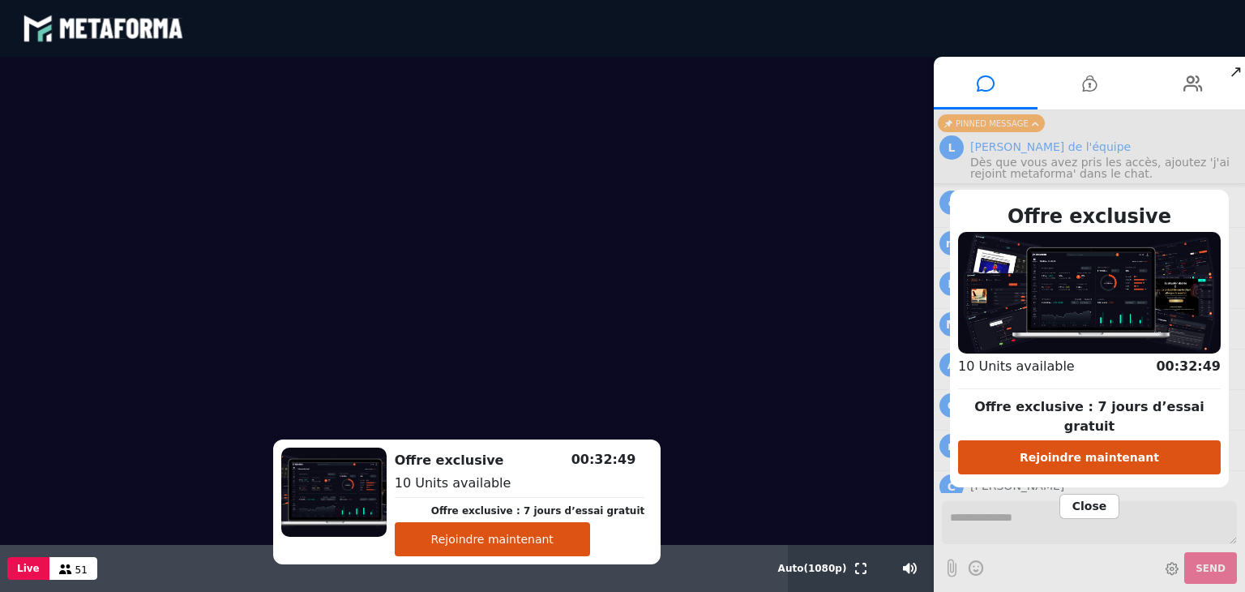
scroll to position [3385, 0]
click at [1116, 458] on button "Rejoindre maintenant" at bounding box center [1089, 457] width 263 height 34
